Goal: Task Accomplishment & Management: Complete application form

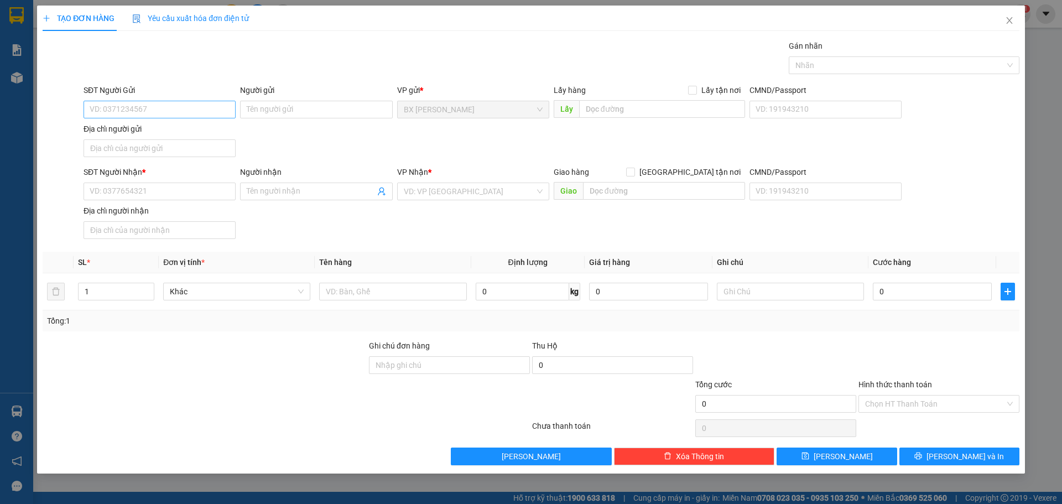
click at [178, 111] on input "SĐT Người Gửi" at bounding box center [160, 110] width 152 height 18
type input "0939746389"
click at [185, 136] on div "0939746389 - CHỊ [PERSON_NAME]" at bounding box center [159, 132] width 139 height 12
type input "CHỊ TUYẾT"
type input "0939746389"
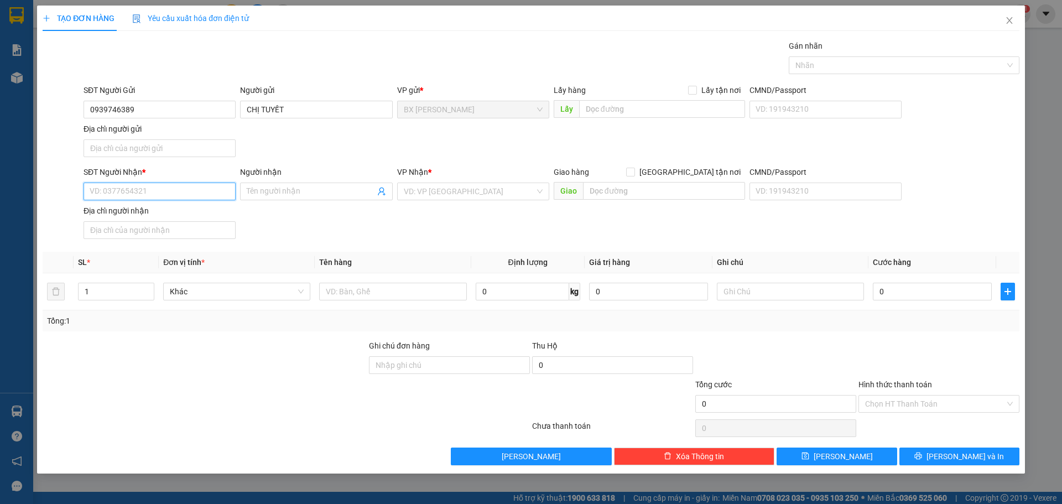
click at [165, 192] on input "SĐT Người Nhận *" at bounding box center [160, 192] width 152 height 18
type input "0908568932"
click at [220, 215] on div "0908568932 - [PERSON_NAME]" at bounding box center [159, 213] width 139 height 12
type input "[PERSON_NAME]"
type input "0908568932"
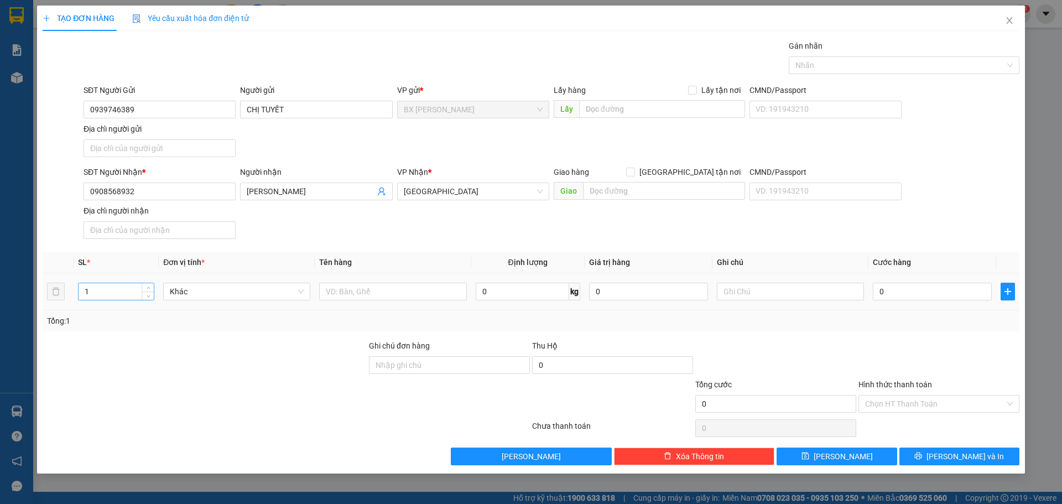
click at [133, 294] on input "1" at bounding box center [116, 291] width 75 height 17
click at [347, 291] on input "text" at bounding box center [392, 292] width 147 height 18
type input "THÙNG"
click at [603, 110] on input "text" at bounding box center [662, 109] width 166 height 18
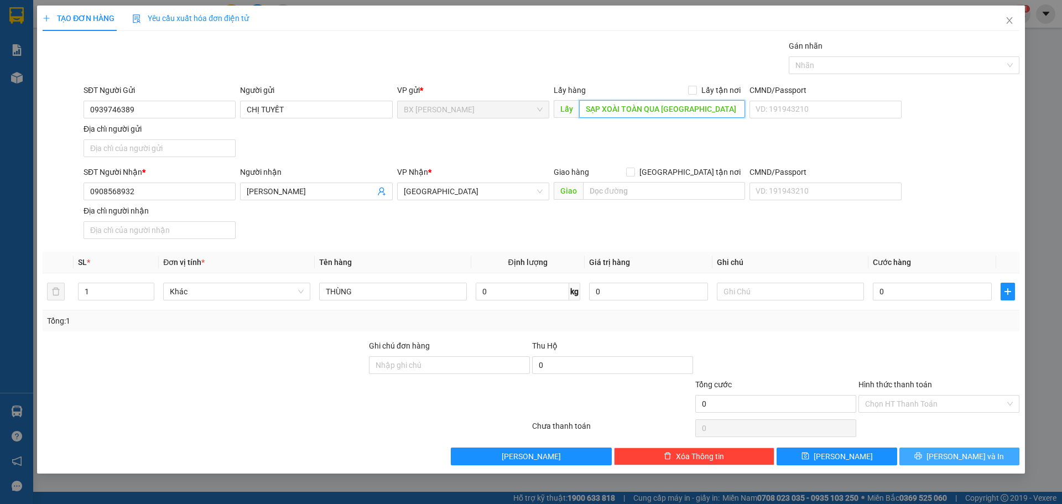
type input "SẠP XOÀI TOÀN QUA [GEOGRAPHIC_DATA] HỘI 300M"
click at [976, 457] on span "[PERSON_NAME] và In" at bounding box center [965, 456] width 77 height 12
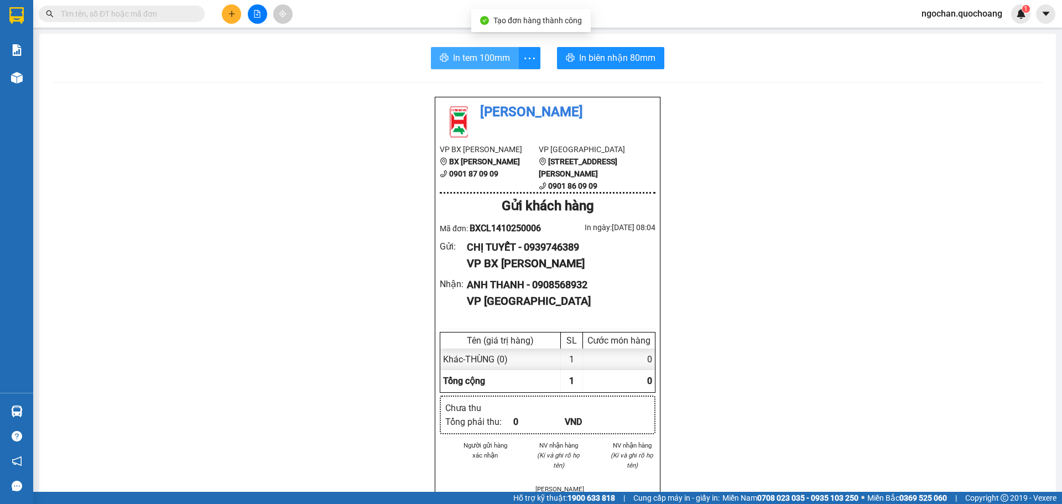
click at [492, 51] on span "In tem 100mm" at bounding box center [481, 58] width 57 height 14
click at [473, 56] on span "In tem 100mm" at bounding box center [481, 58] width 57 height 14
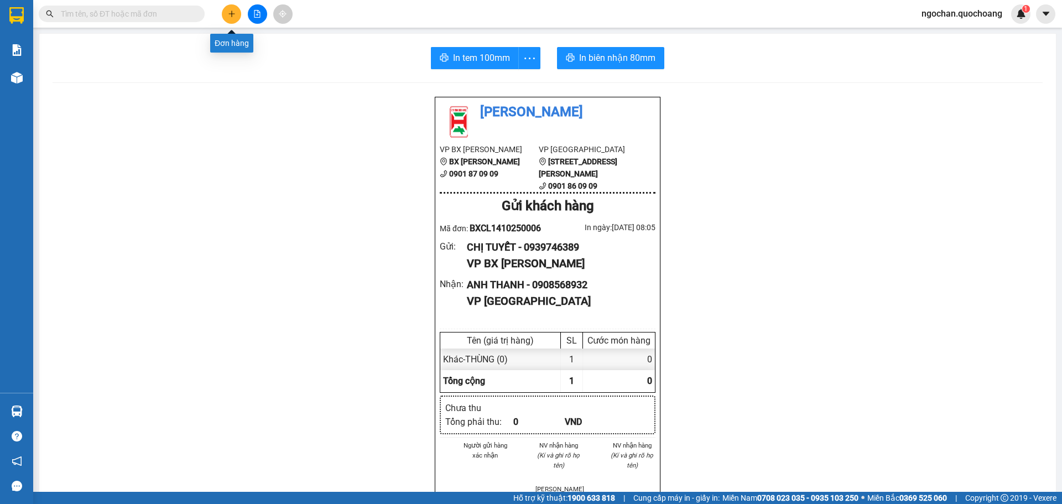
click at [230, 14] on icon "plus" at bounding box center [231, 13] width 6 height 1
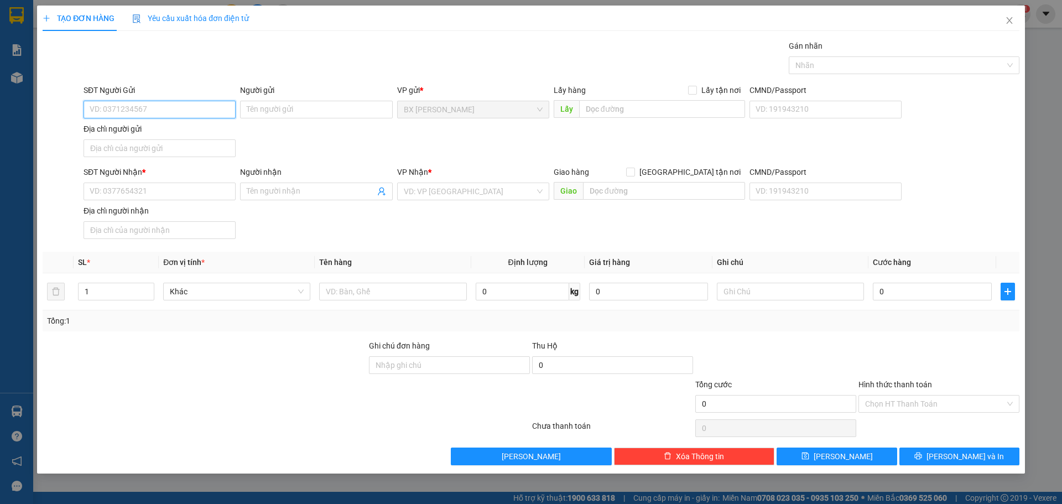
click at [155, 111] on input "SĐT Người Gửi" at bounding box center [160, 110] width 152 height 18
type input "0789288499"
click at [191, 133] on div "0789288499 - CHÚ NHỰT" at bounding box center [159, 132] width 139 height 12
type input "CHÚ NHỰT"
type input "0789288499"
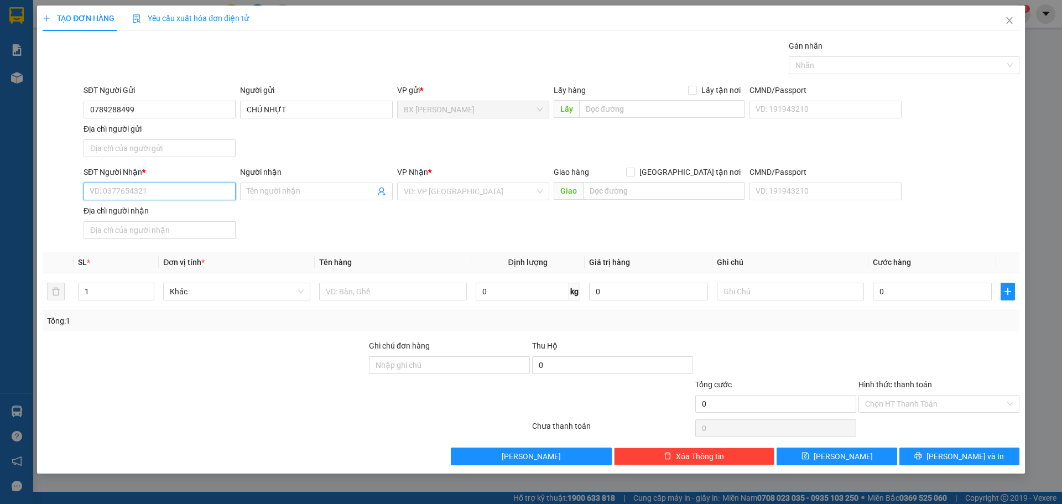
click at [176, 190] on input "SĐT Người Nhận *" at bounding box center [160, 192] width 152 height 18
type input "0936144115"
click at [178, 218] on div "0936144115 - [PERSON_NAME]" at bounding box center [159, 213] width 139 height 12
type input "[PERSON_NAME]"
type input "0936144115"
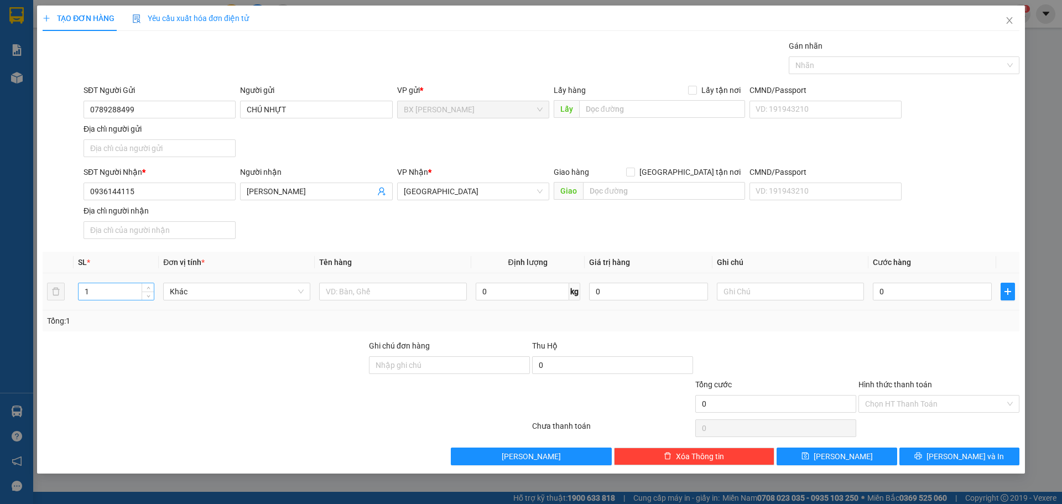
click at [119, 294] on input "1" at bounding box center [116, 291] width 75 height 17
click at [361, 292] on input "text" at bounding box center [392, 292] width 147 height 18
click at [362, 291] on input "text" at bounding box center [392, 292] width 147 height 18
type input "BAO THƠ"
click at [918, 291] on input "0" at bounding box center [932, 292] width 119 height 18
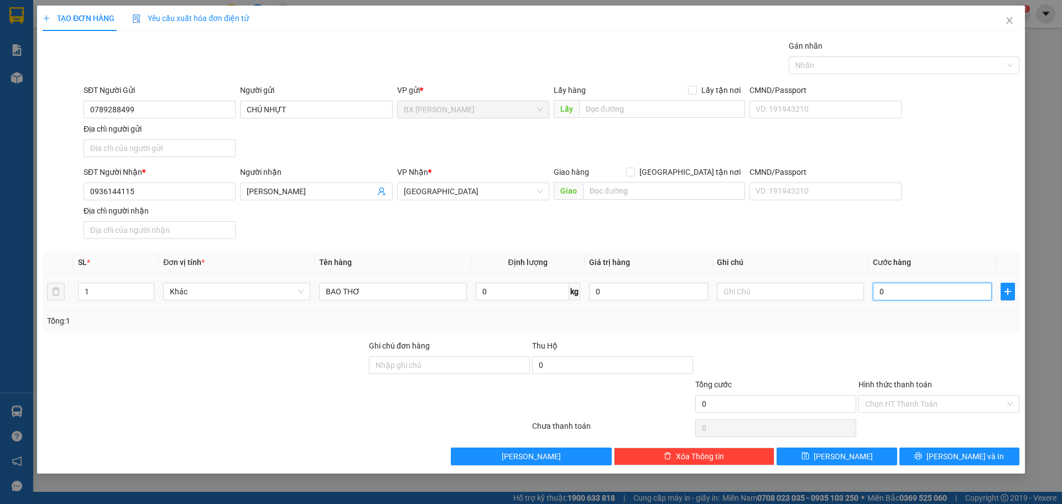
type input "3"
type input "30"
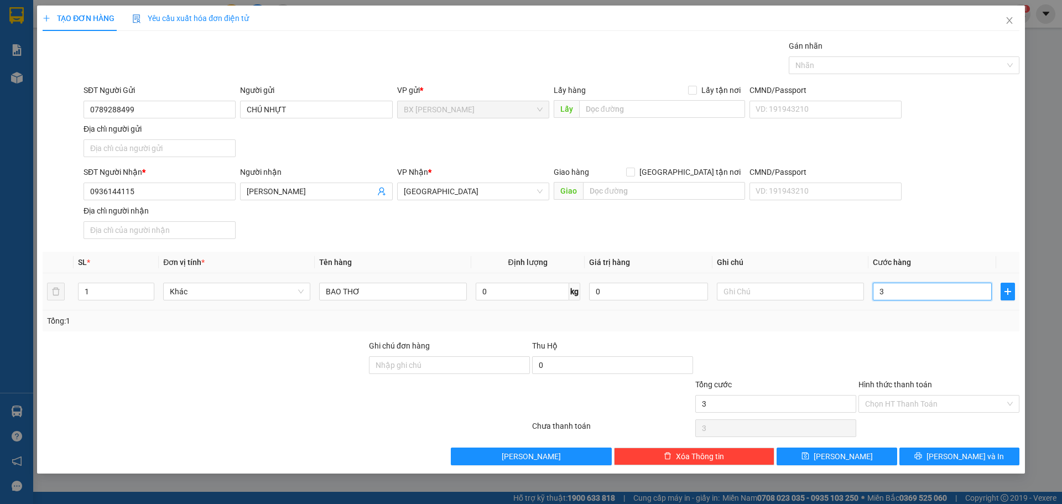
type input "30"
type input "300"
type input "3.000"
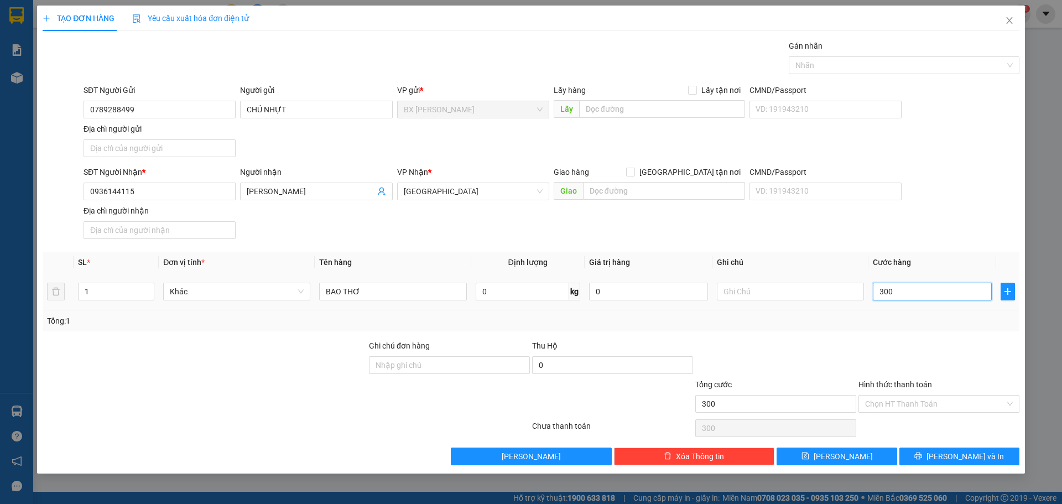
type input "3.000"
type input "30.000"
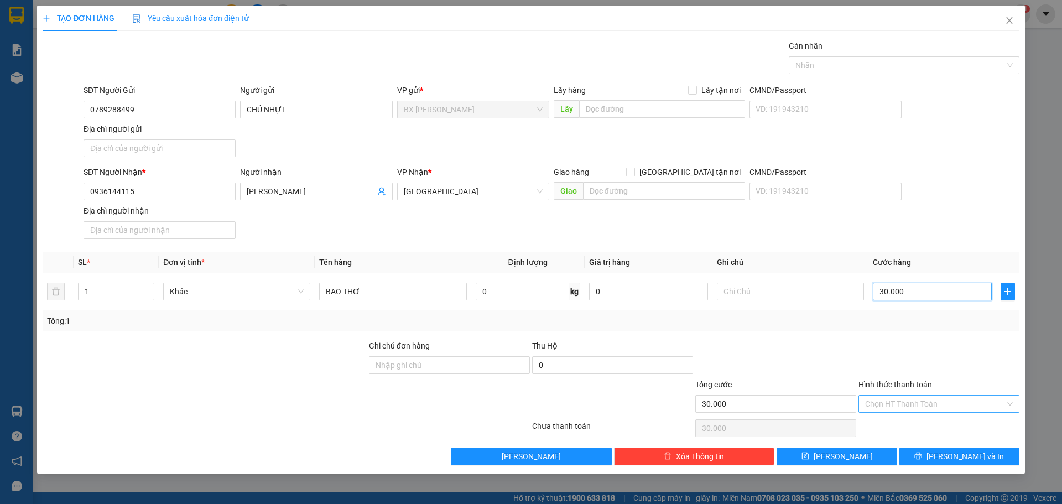
click at [1014, 402] on div "Chọn HT Thanh Toán" at bounding box center [938, 404] width 161 height 18
type input "30.000"
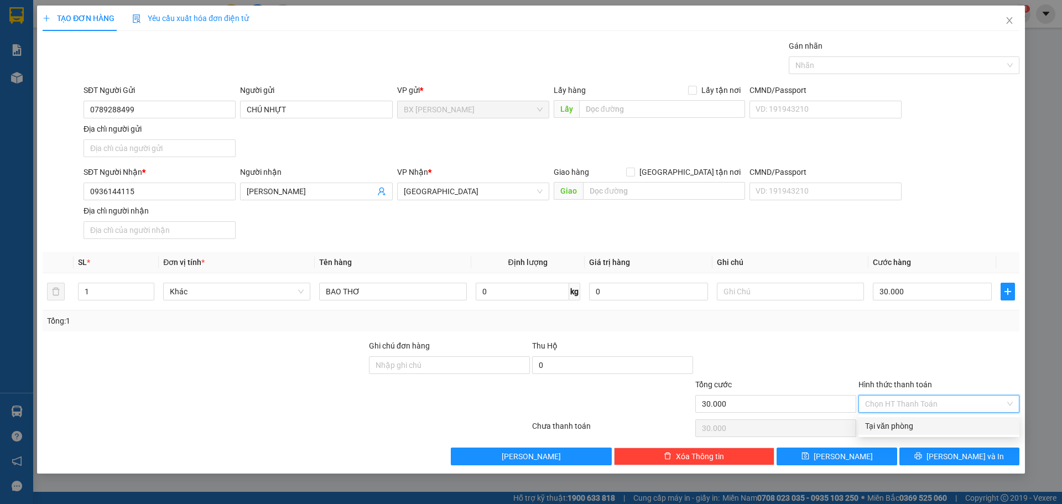
click at [920, 429] on div "Tại văn phòng" at bounding box center [939, 426] width 148 height 12
type input "0"
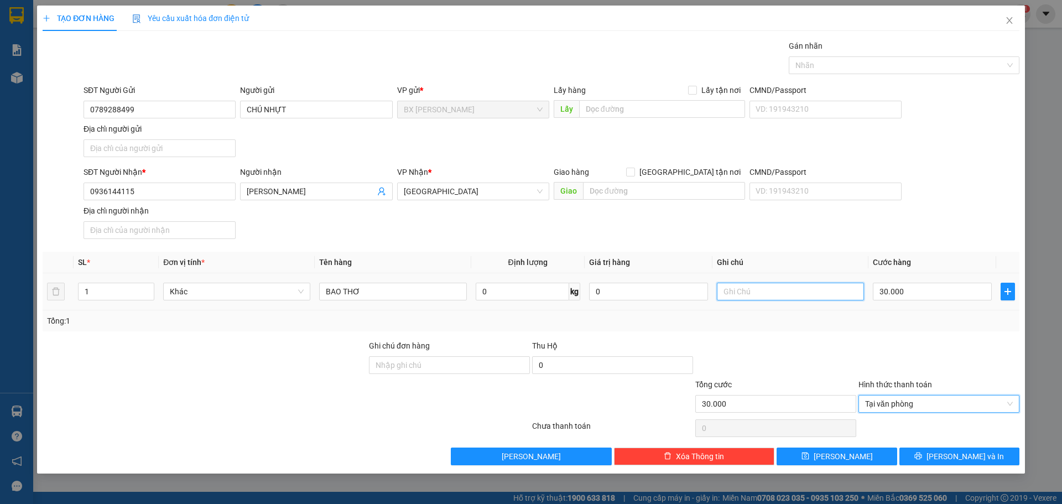
click at [737, 294] on input "text" at bounding box center [790, 292] width 147 height 18
type input "BAO THƠ GIAO GẤP"
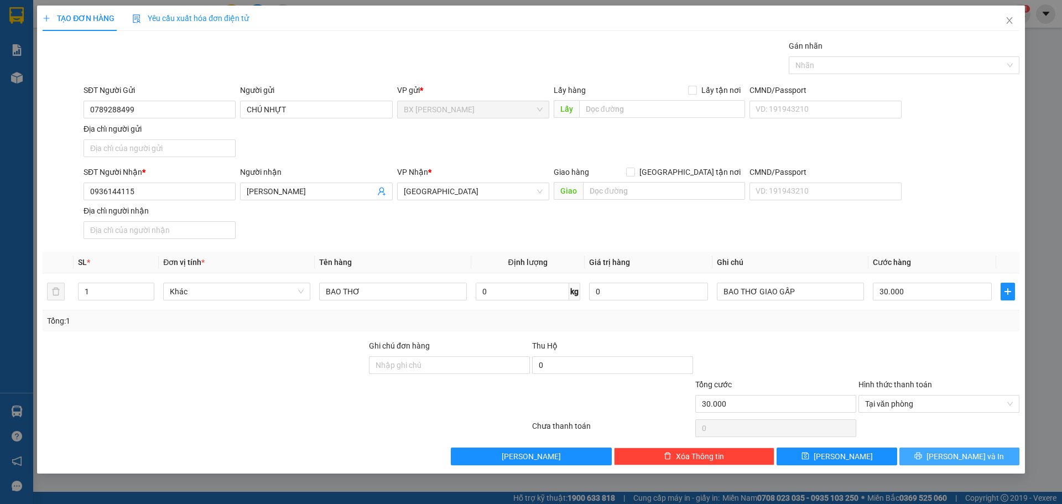
click at [965, 459] on span "[PERSON_NAME] và In" at bounding box center [965, 456] width 77 height 12
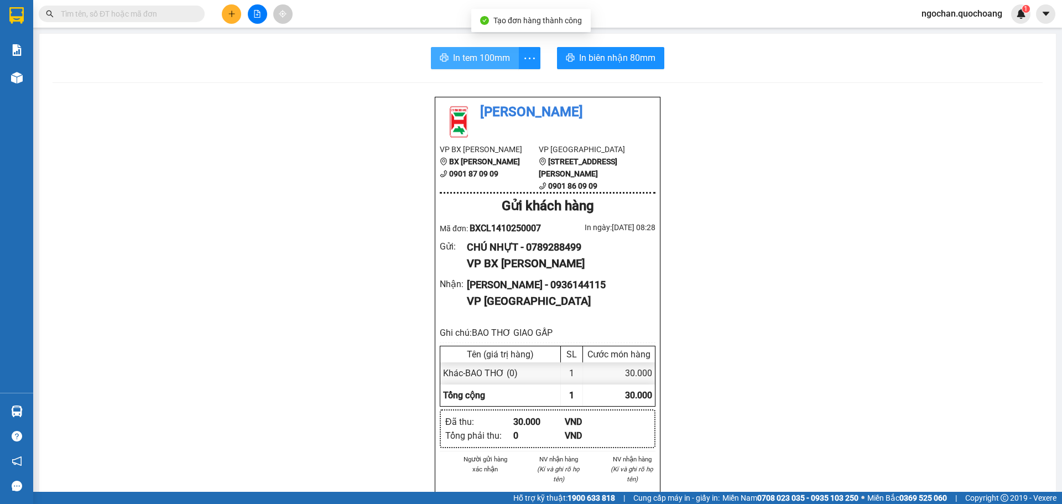
click at [485, 58] on span "In tem 100mm" at bounding box center [481, 58] width 57 height 14
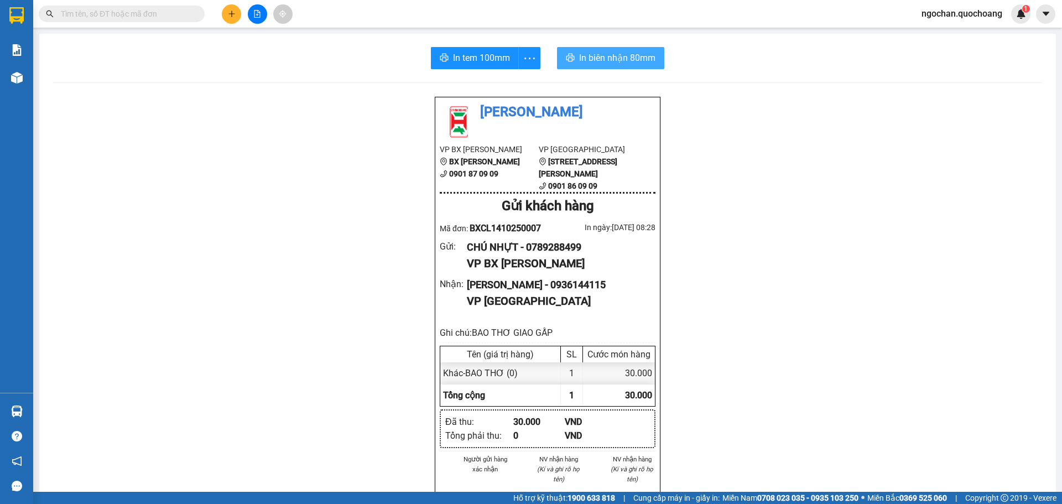
click at [628, 61] on span "In biên nhận 80mm" at bounding box center [617, 58] width 76 height 14
click at [494, 56] on span "In tem 100mm" at bounding box center [481, 58] width 57 height 14
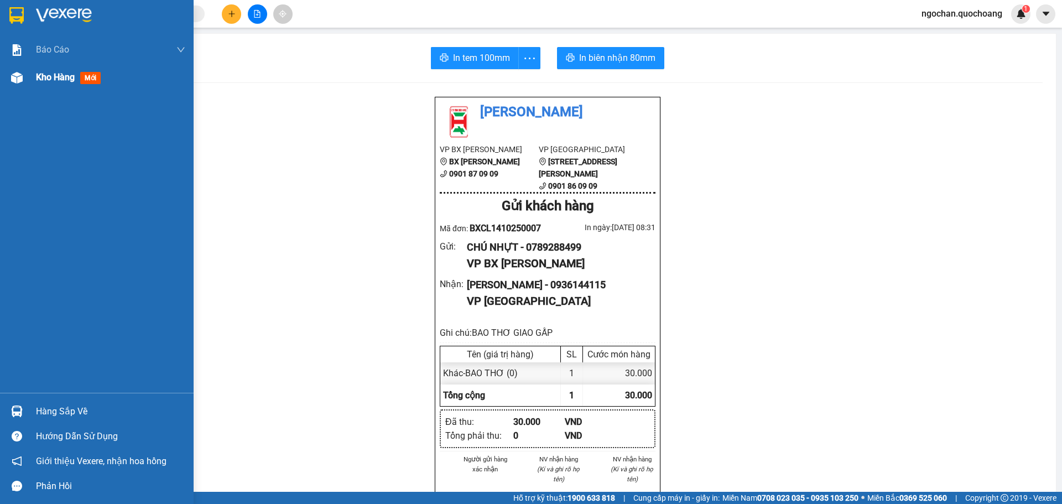
click at [14, 80] on img at bounding box center [17, 78] width 12 height 12
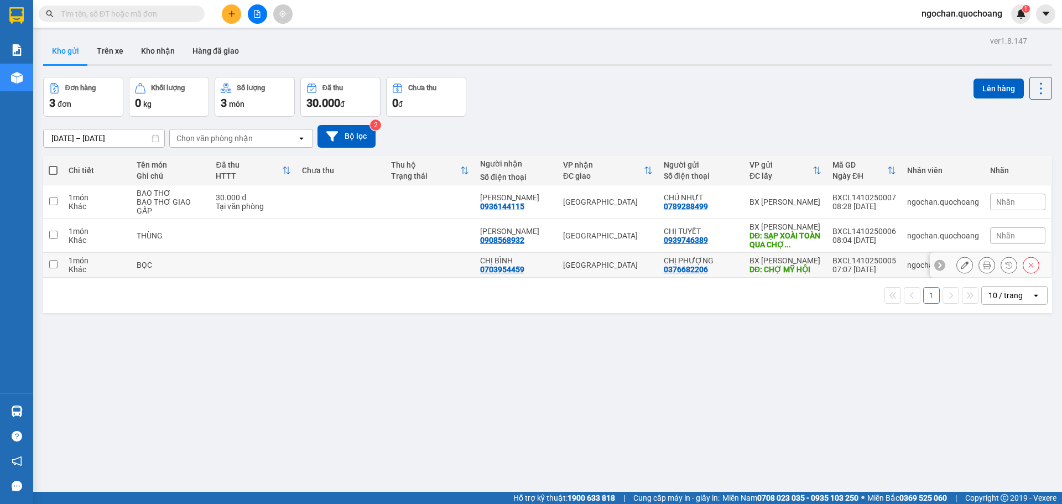
click at [58, 265] on td at bounding box center [53, 265] width 20 height 25
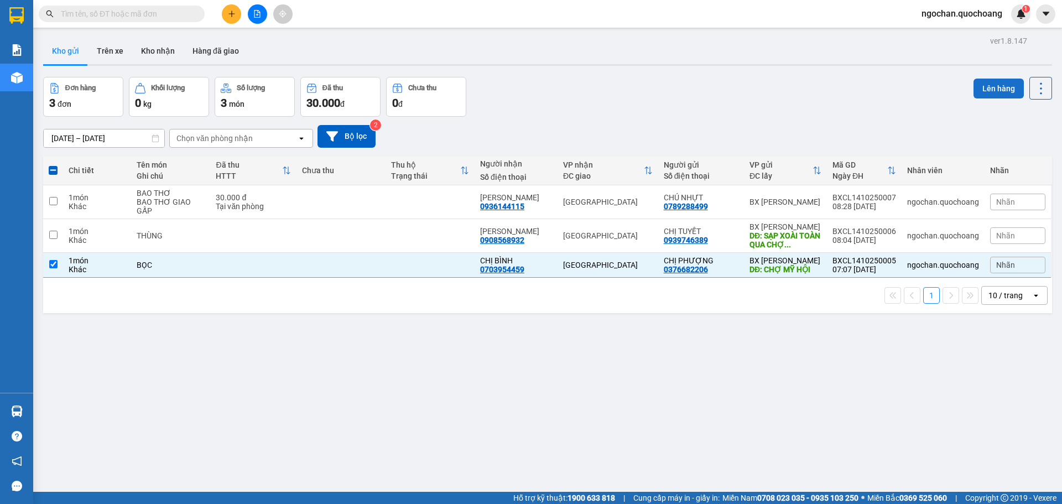
click at [985, 90] on button "Lên hàng" at bounding box center [999, 89] width 50 height 20
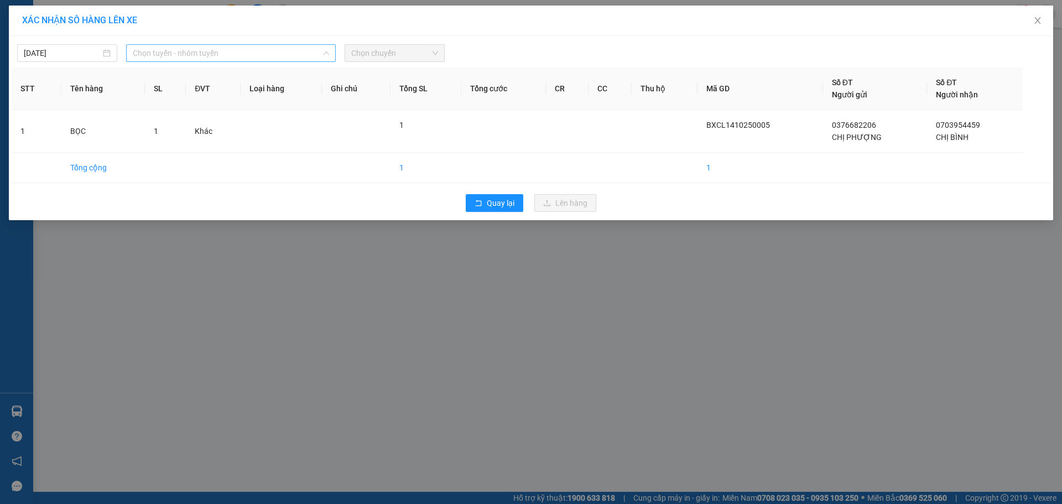
click at [322, 49] on span "Chọn tuyến - nhóm tuyến" at bounding box center [231, 53] width 196 height 17
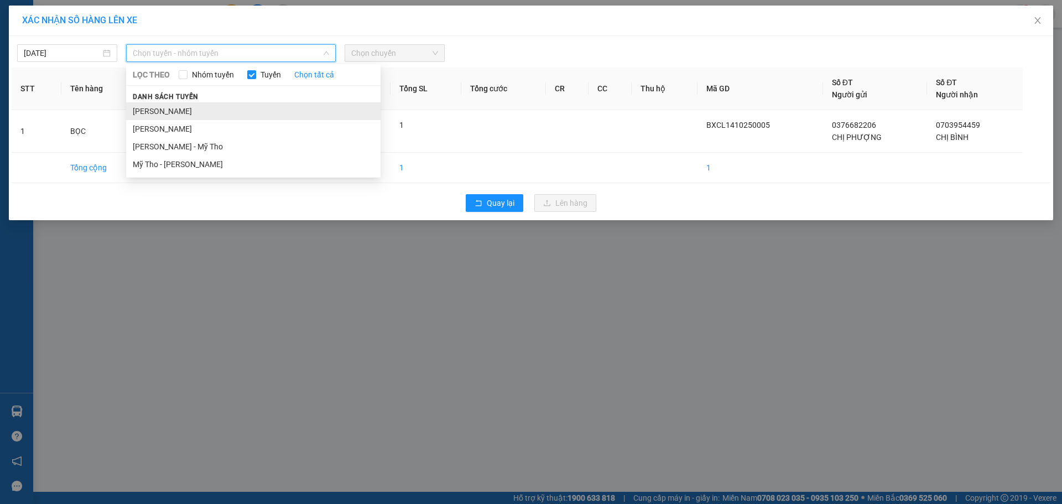
click at [235, 108] on li "[PERSON_NAME]" at bounding box center [253, 111] width 254 height 18
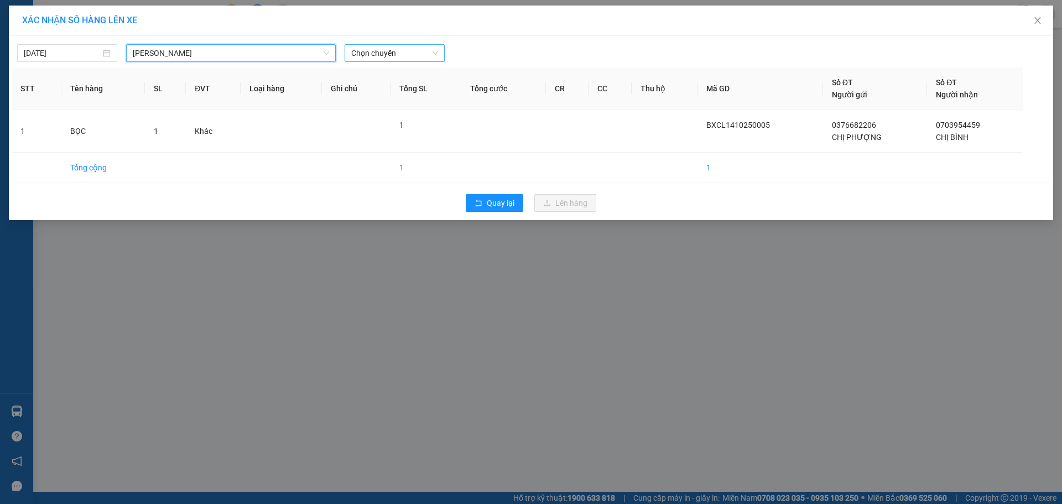
click at [438, 48] on span "Chọn chuyến" at bounding box center [394, 53] width 87 height 17
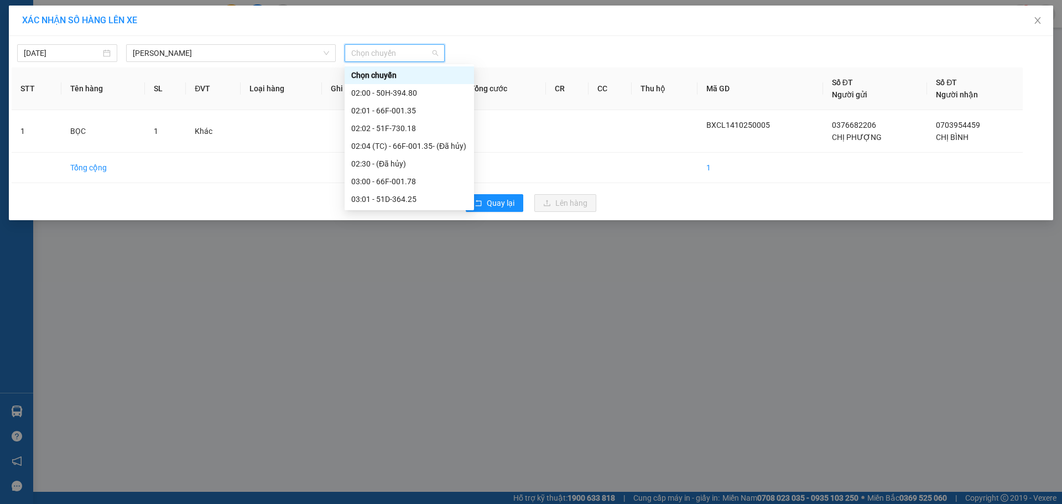
click at [417, 388] on div "08:00 - 66F-001.66" at bounding box center [409, 394] width 116 height 12
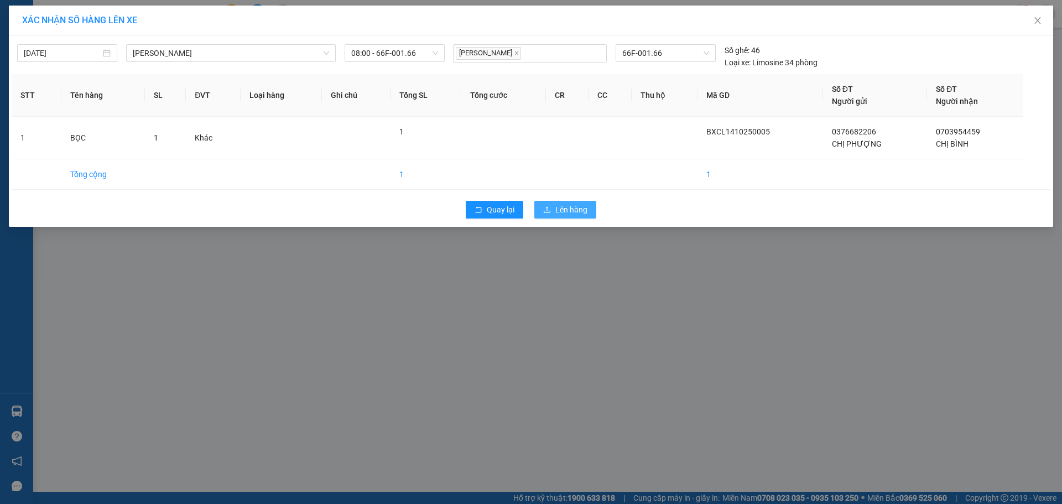
click at [579, 209] on span "Lên hàng" at bounding box center [571, 210] width 32 height 12
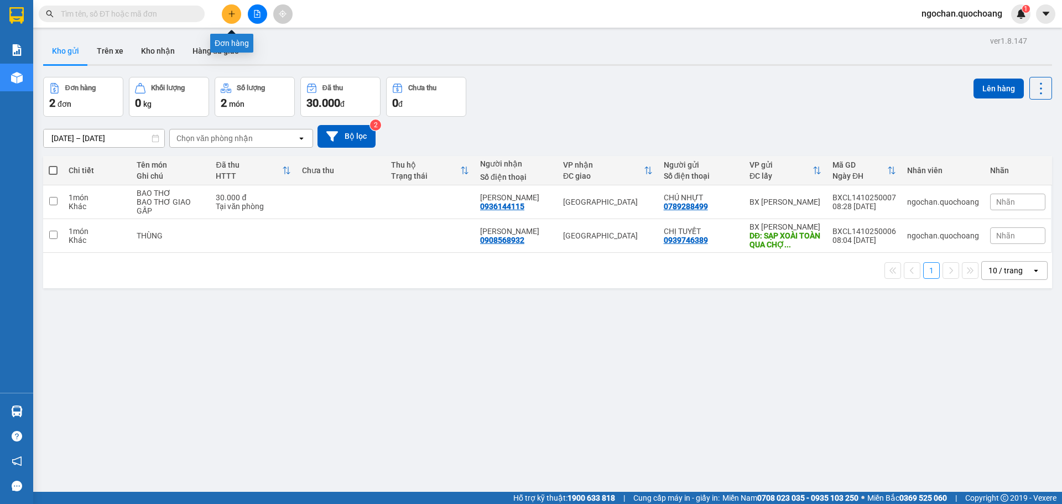
click at [233, 14] on icon "plus" at bounding box center [232, 14] width 8 height 8
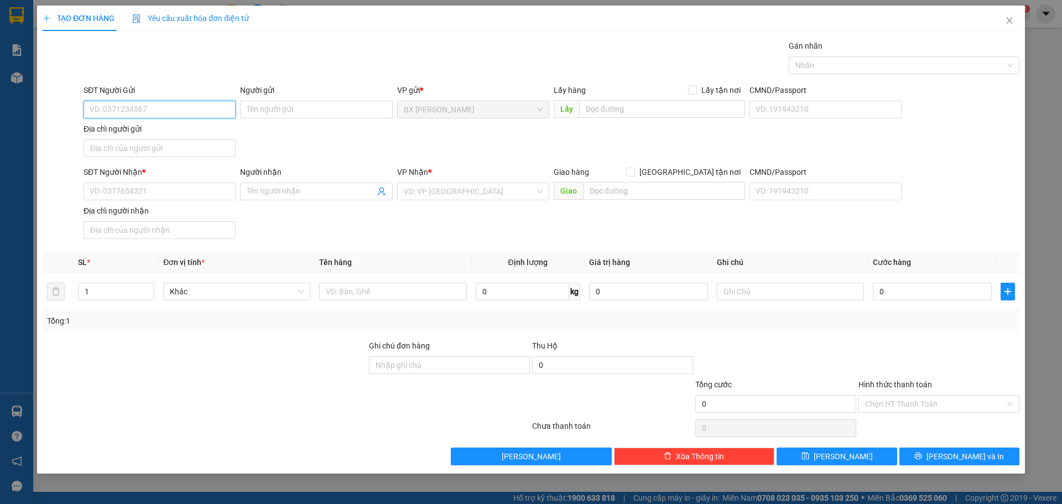
click at [165, 112] on input "SĐT Người Gửi" at bounding box center [160, 110] width 152 height 18
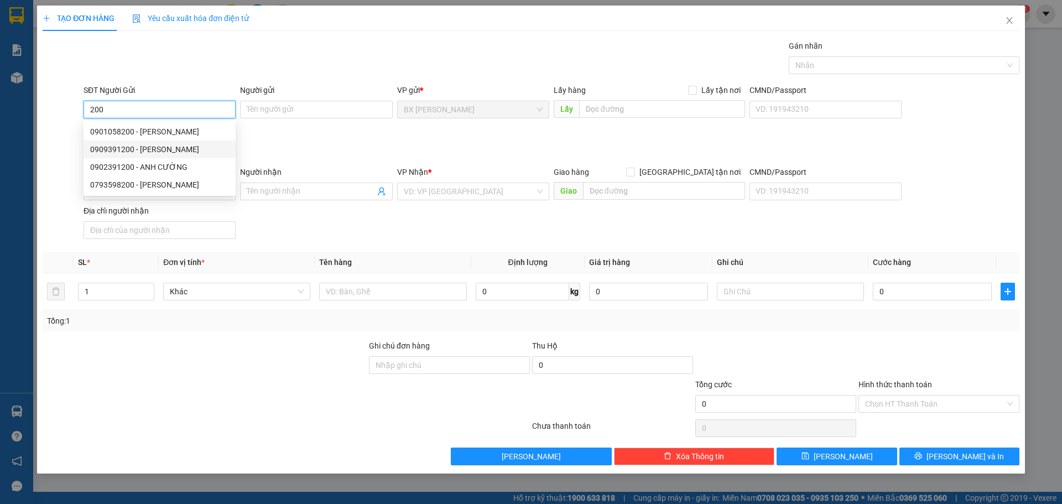
click at [187, 153] on div "0909391200 - [PERSON_NAME]" at bounding box center [159, 149] width 139 height 12
type input "0909391200"
type input "[PERSON_NAME]"
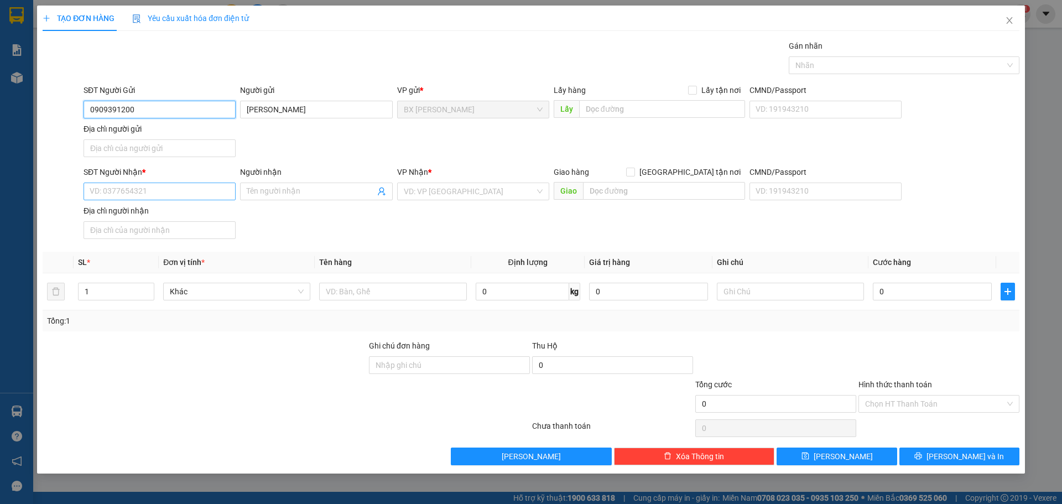
type input "0909391200"
click at [138, 191] on input "SĐT Người Nhận *" at bounding box center [160, 192] width 152 height 18
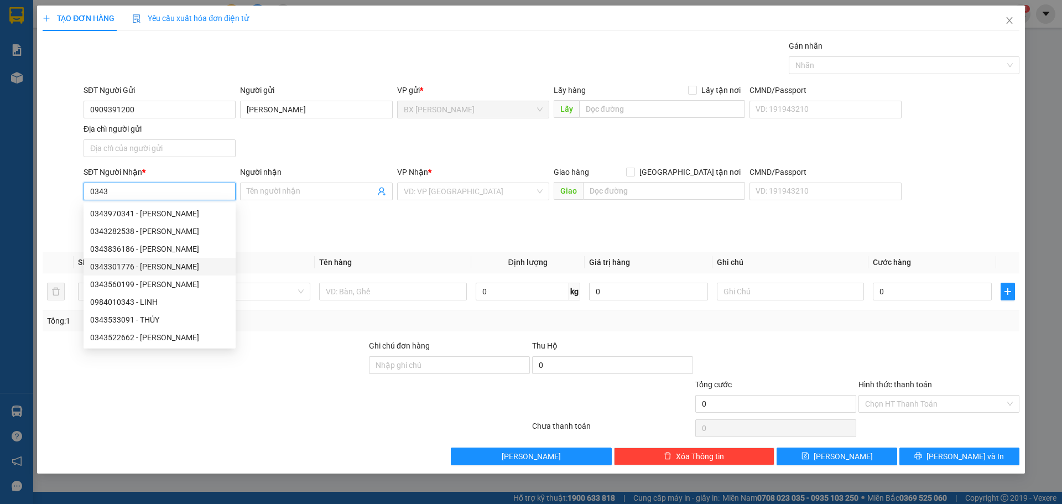
click at [157, 268] on div "0343301776 - [PERSON_NAME]" at bounding box center [159, 267] width 139 height 12
type input "0343301776"
type input "ANH HOÀNG"
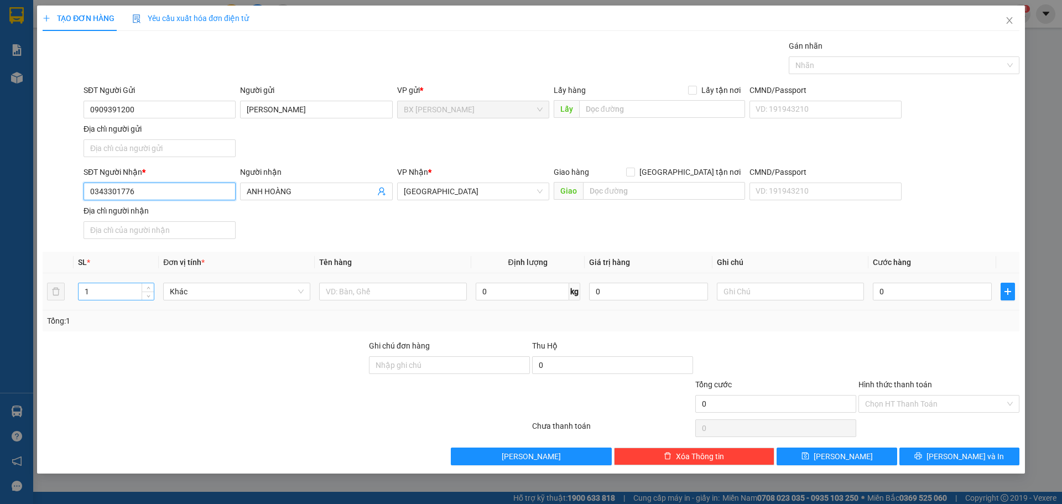
type input "0343301776"
click at [106, 290] on input "1" at bounding box center [116, 291] width 75 height 17
click at [349, 292] on input "text" at bounding box center [392, 292] width 147 height 18
type input "BỌC"
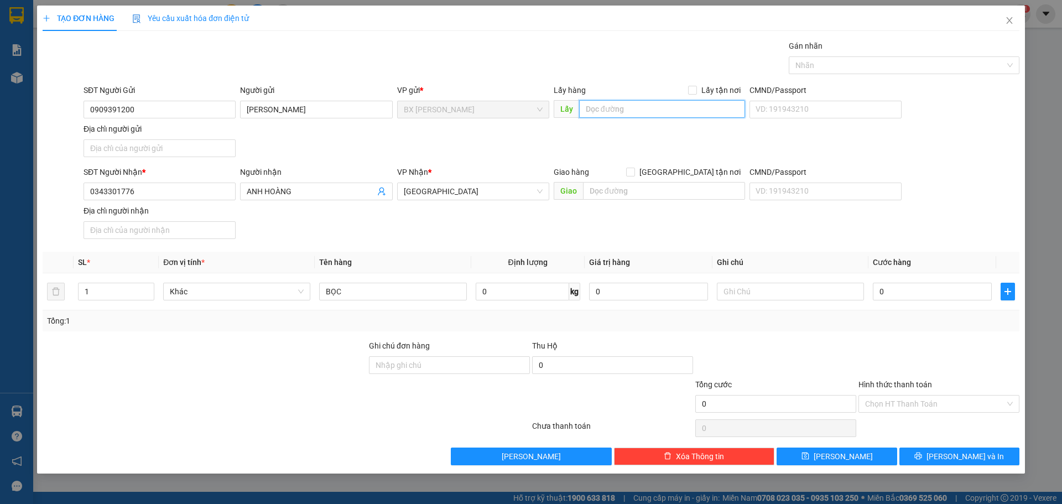
click at [640, 111] on input "text" at bounding box center [662, 109] width 166 height 18
type input "CF PHA MÁY CA"
click at [969, 454] on span "[PERSON_NAME] và In" at bounding box center [965, 456] width 77 height 12
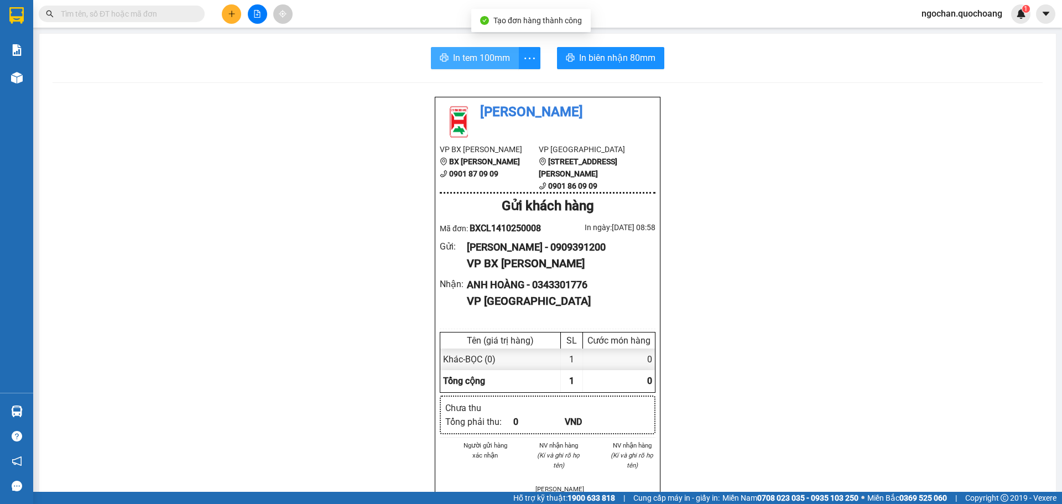
click at [486, 60] on span "In tem 100mm" at bounding box center [481, 58] width 57 height 14
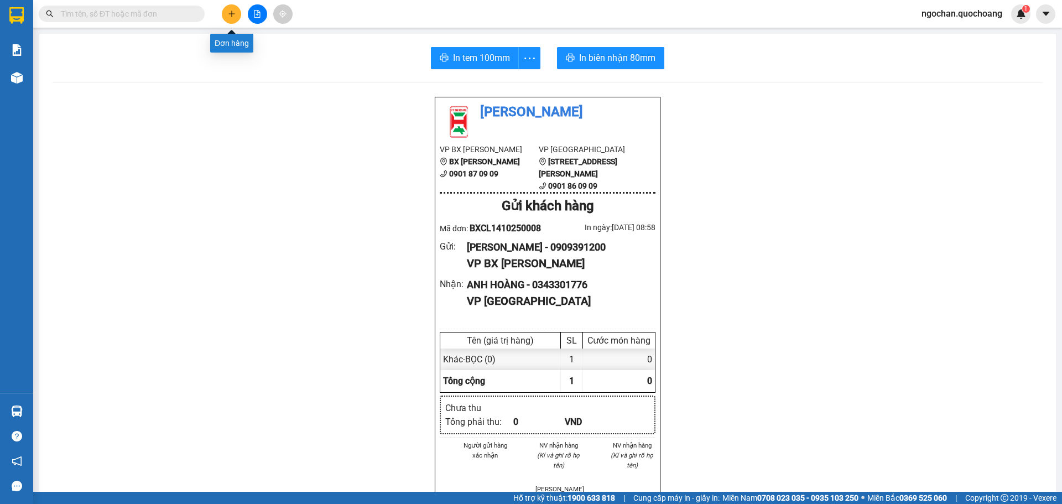
click at [230, 13] on icon "plus" at bounding box center [232, 14] width 8 height 8
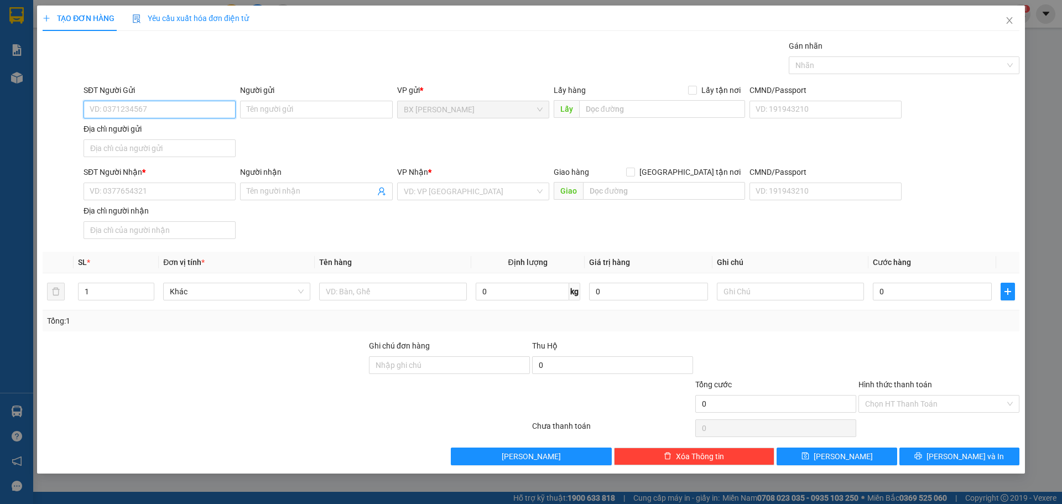
click at [186, 107] on input "SĐT Người Gửi" at bounding box center [160, 110] width 152 height 18
type input "0939901186"
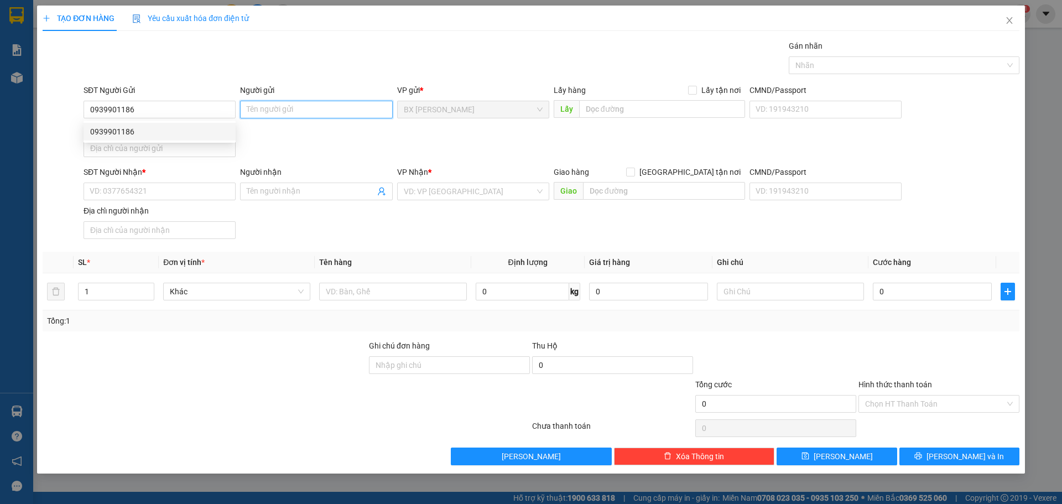
click at [293, 112] on input "Người gửi" at bounding box center [316, 110] width 152 height 18
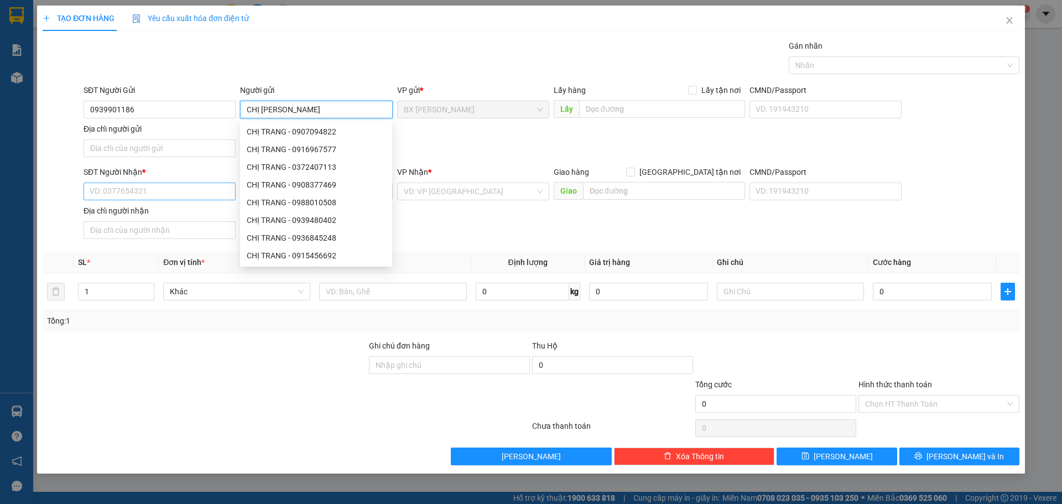
type input "CHỊ [PERSON_NAME]"
click at [115, 188] on input "SĐT Người Nhận *" at bounding box center [160, 192] width 152 height 18
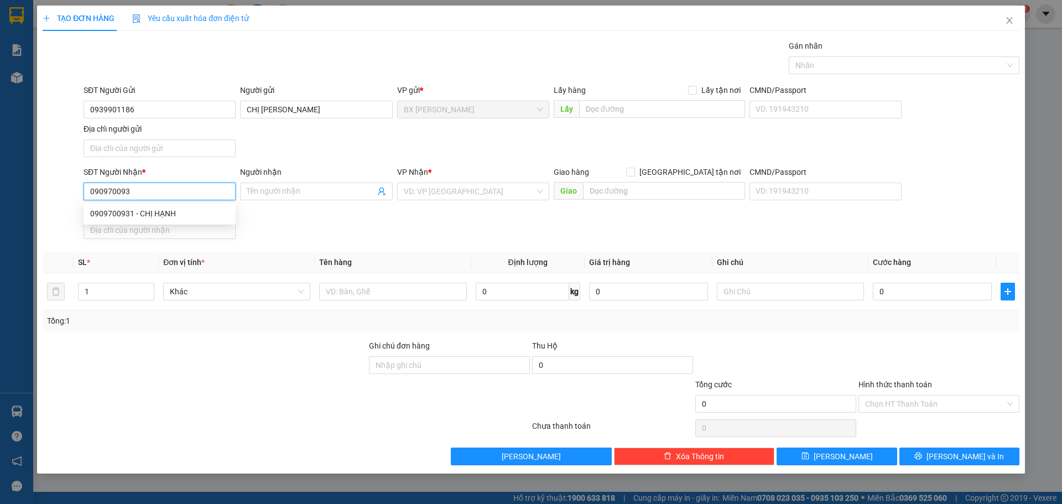
type input "0909700931"
click at [189, 217] on div "0909700931 - CHỊ HẠNH" at bounding box center [159, 213] width 139 height 12
type input "CHỊ HẠNH"
type input "0909700931"
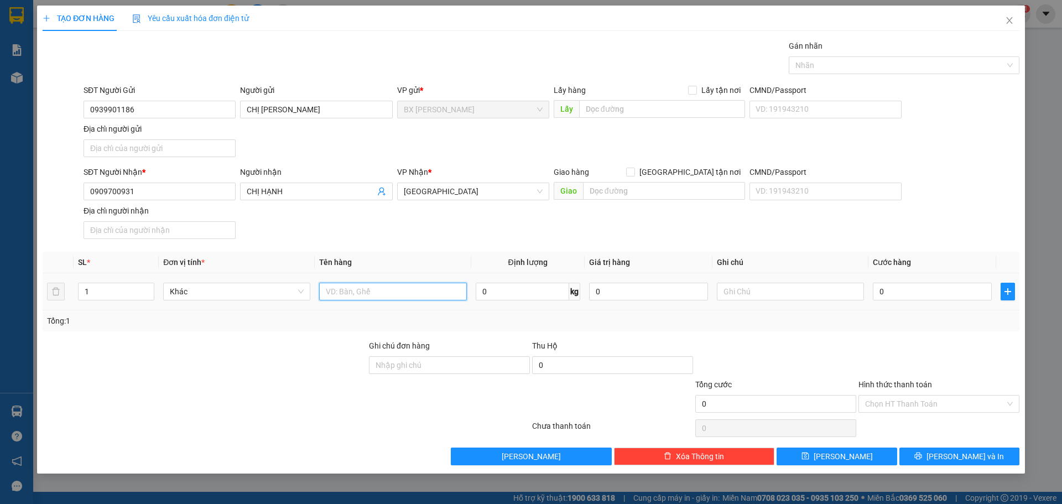
click at [365, 292] on input "text" at bounding box center [392, 292] width 147 height 18
type input "THÙNG"
click at [605, 111] on input "text" at bounding box center [662, 109] width 166 height 18
type input "CX HƯU"
click at [980, 454] on span "[PERSON_NAME] và In" at bounding box center [965, 456] width 77 height 12
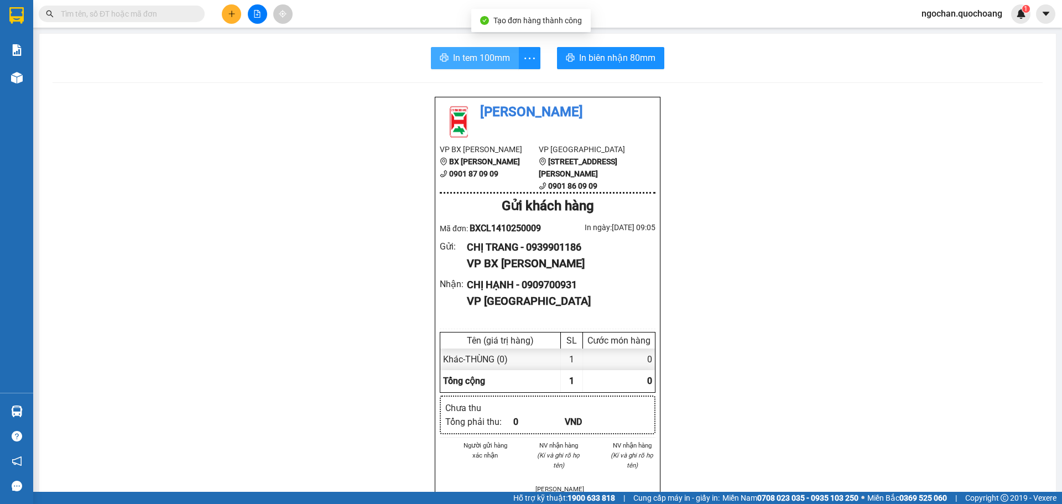
click at [496, 61] on span "In tem 100mm" at bounding box center [481, 58] width 57 height 14
click at [497, 59] on span "In tem 100mm" at bounding box center [481, 58] width 57 height 14
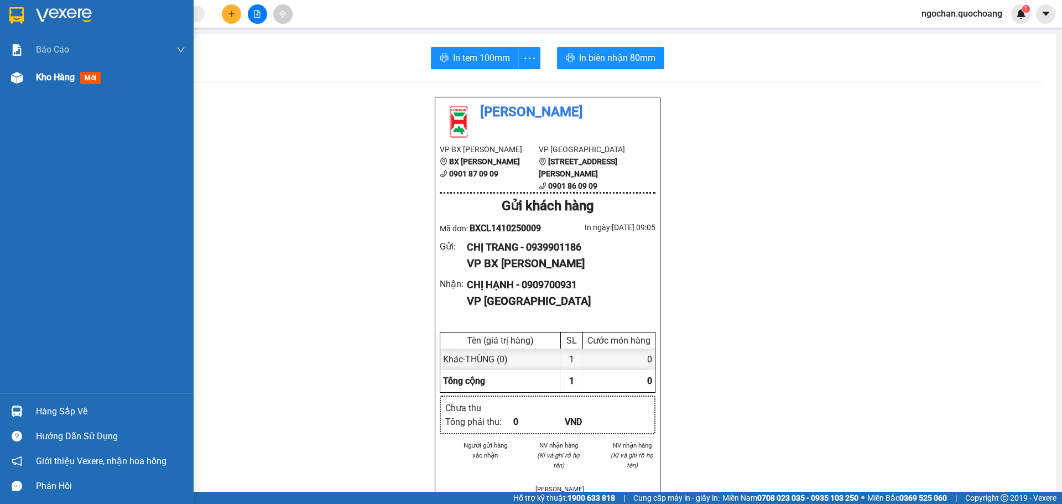
click at [22, 77] on img at bounding box center [17, 78] width 12 height 12
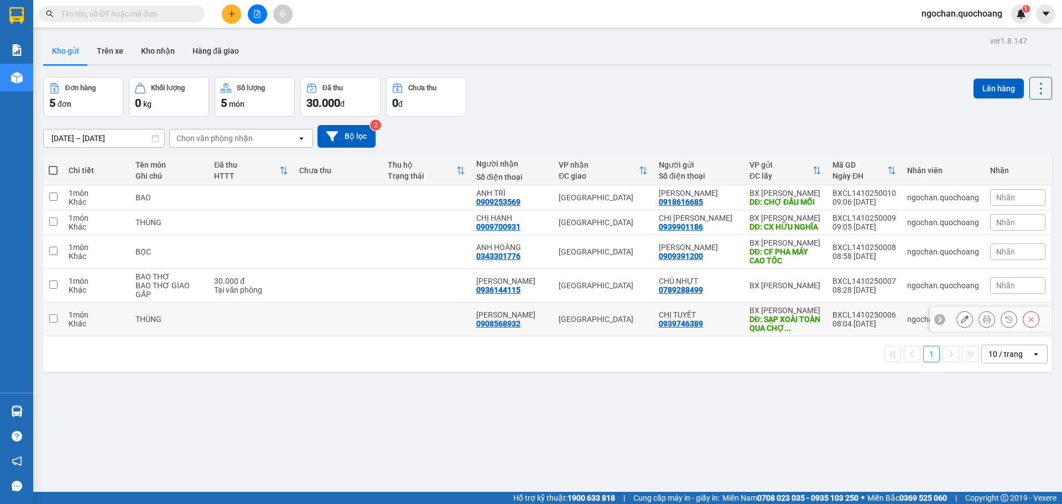
click at [53, 322] on input "checkbox" at bounding box center [53, 318] width 8 height 8
checkbox input "true"
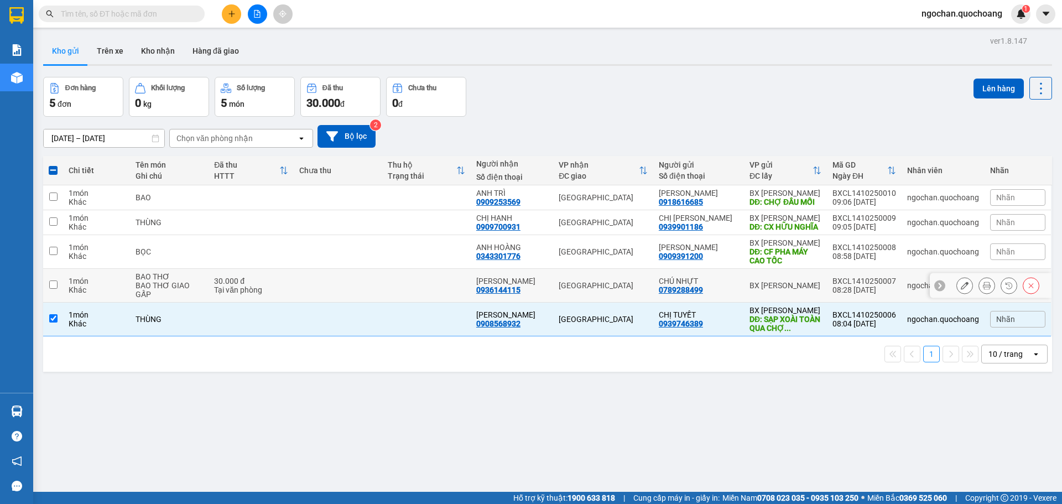
click at [57, 289] on input "checkbox" at bounding box center [53, 284] width 8 height 8
checkbox input "true"
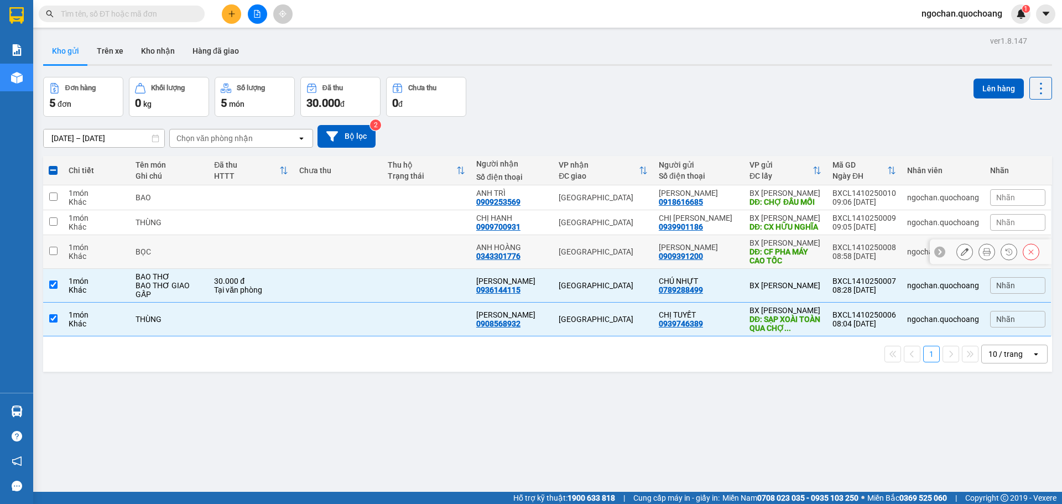
click at [51, 255] on input "checkbox" at bounding box center [53, 251] width 8 height 8
checkbox input "true"
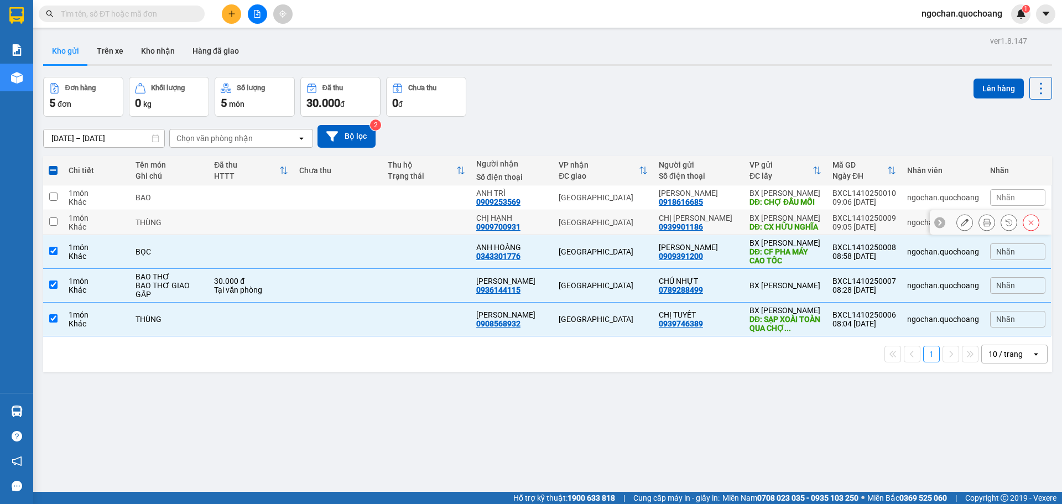
click at [55, 221] on input "checkbox" at bounding box center [53, 221] width 8 height 8
checkbox input "true"
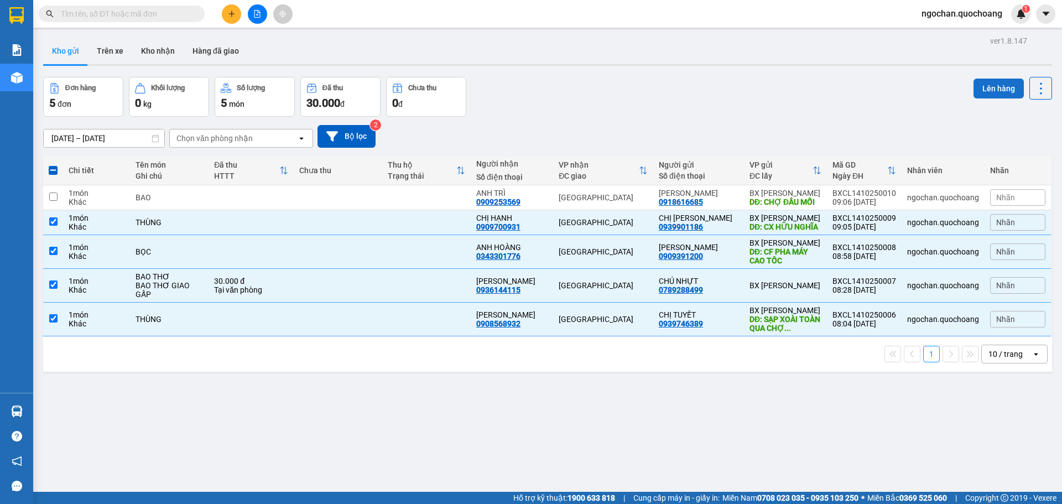
click at [984, 84] on button "Lên hàng" at bounding box center [999, 89] width 50 height 20
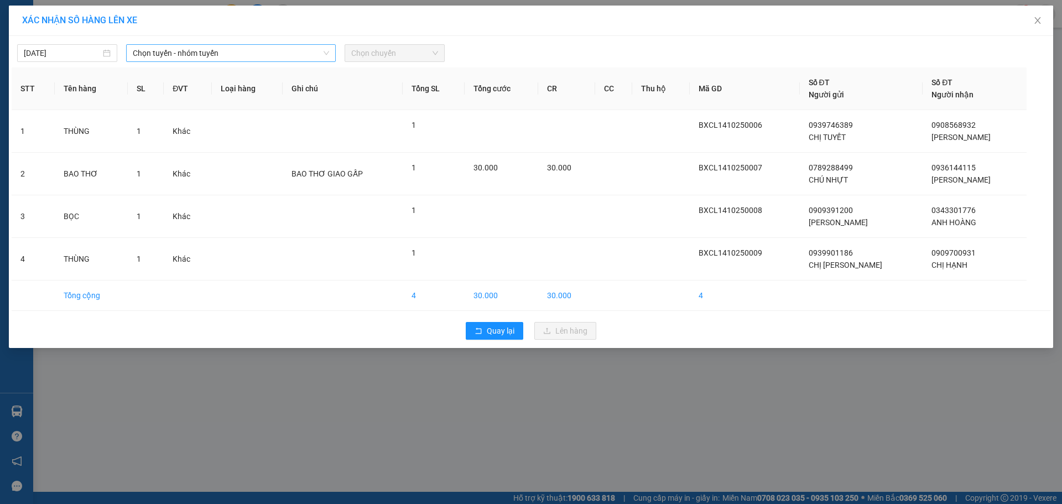
click at [326, 50] on icon "down" at bounding box center [326, 53] width 7 height 7
click at [322, 43] on div "[DATE] Chọn tuyến - nhóm tuyến Chọn chuyến" at bounding box center [531, 50] width 1039 height 23
click at [327, 51] on icon "down" at bounding box center [326, 53] width 7 height 7
click at [327, 46] on span "Chọn tuyến - nhóm tuyến" at bounding box center [231, 53] width 196 height 17
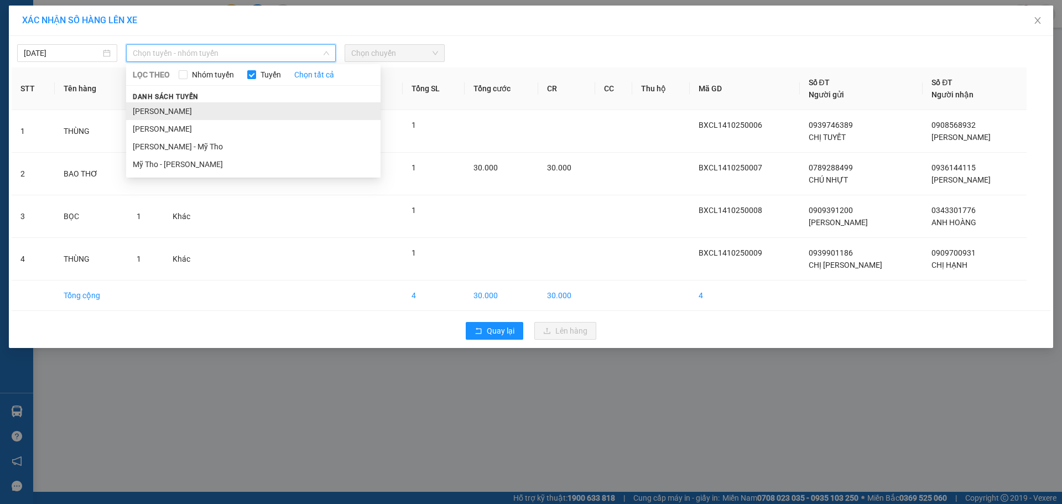
click at [259, 107] on li "[PERSON_NAME]" at bounding box center [253, 111] width 254 height 18
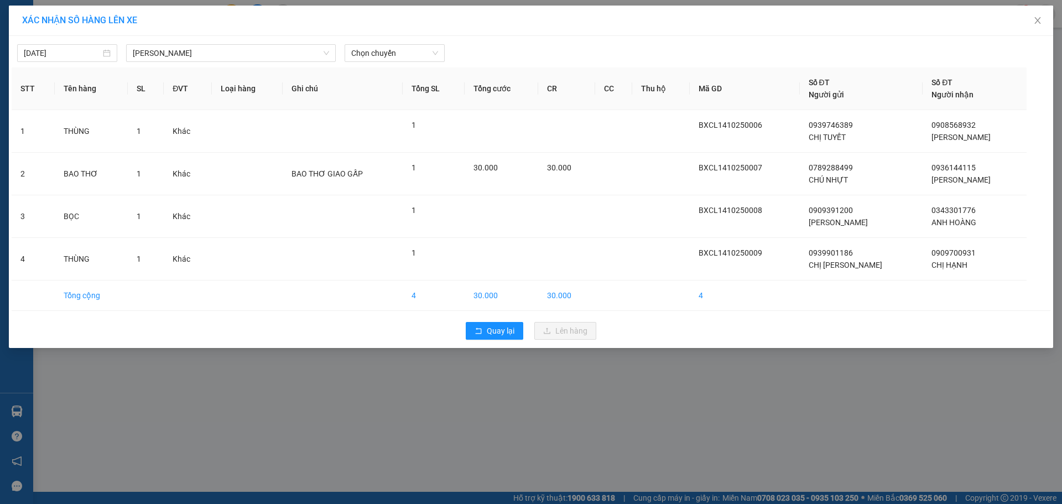
click at [433, 43] on div "[DATE] [PERSON_NAME] LỌC THEO Nhóm tuyến Tuyến Chọn tất cả Danh sách tuyến Cao …" at bounding box center [531, 50] width 1039 height 23
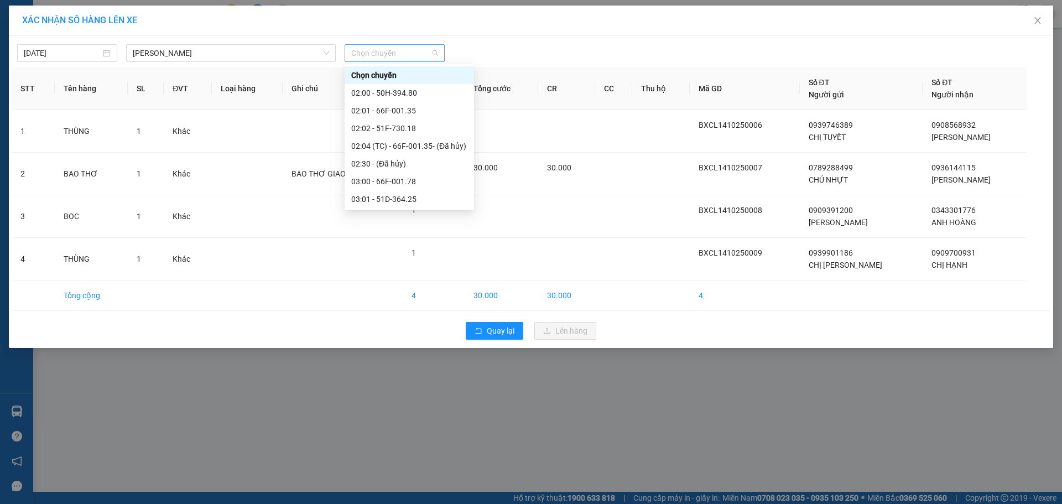
click at [436, 48] on span "Chọn chuyến" at bounding box center [394, 53] width 87 height 17
click at [409, 405] on div "09:00 - 50H-644.22" at bounding box center [409, 411] width 116 height 12
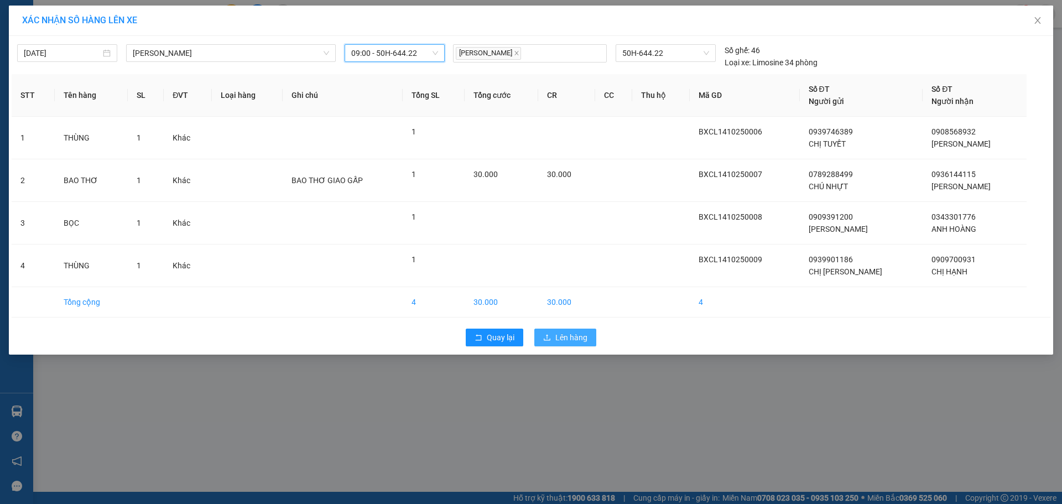
click at [586, 336] on span "Lên hàng" at bounding box center [571, 337] width 32 height 12
